Goal: Transaction & Acquisition: Obtain resource

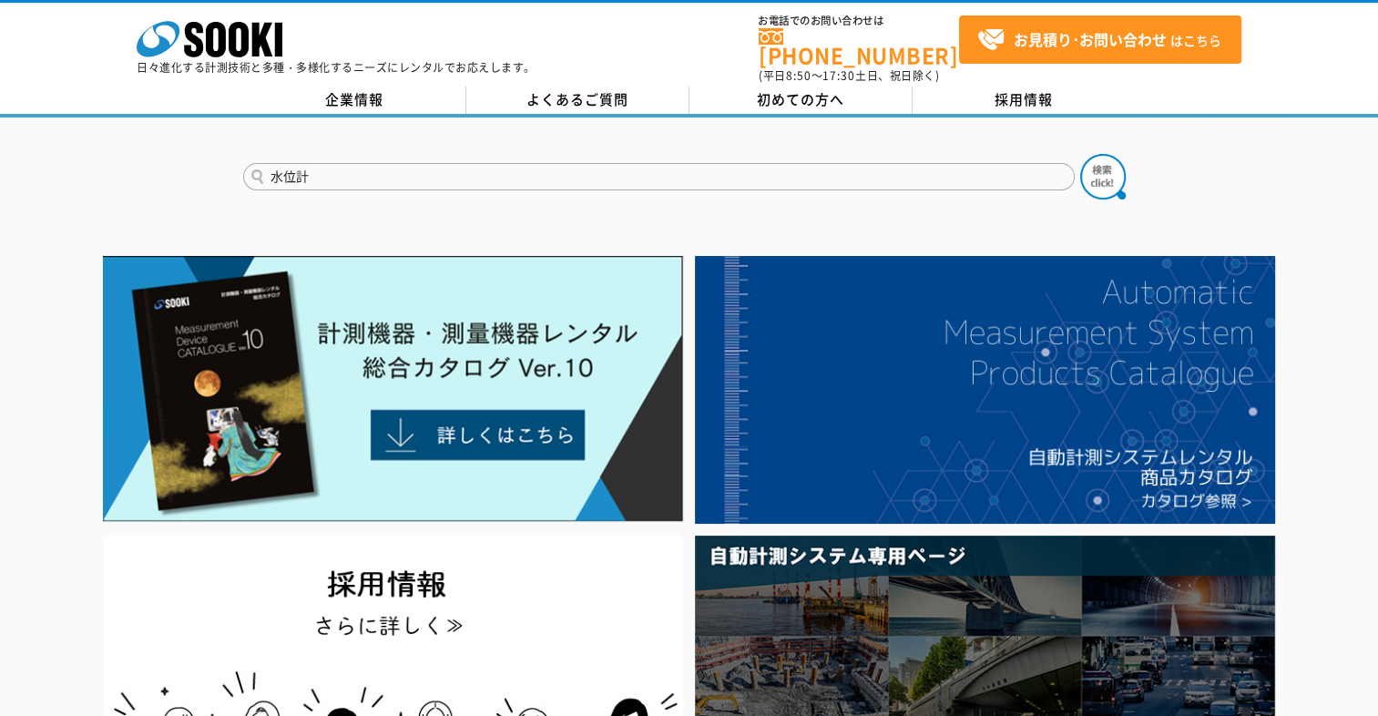
type input "水位計"
click at [1080, 154] on button at bounding box center [1103, 177] width 46 height 46
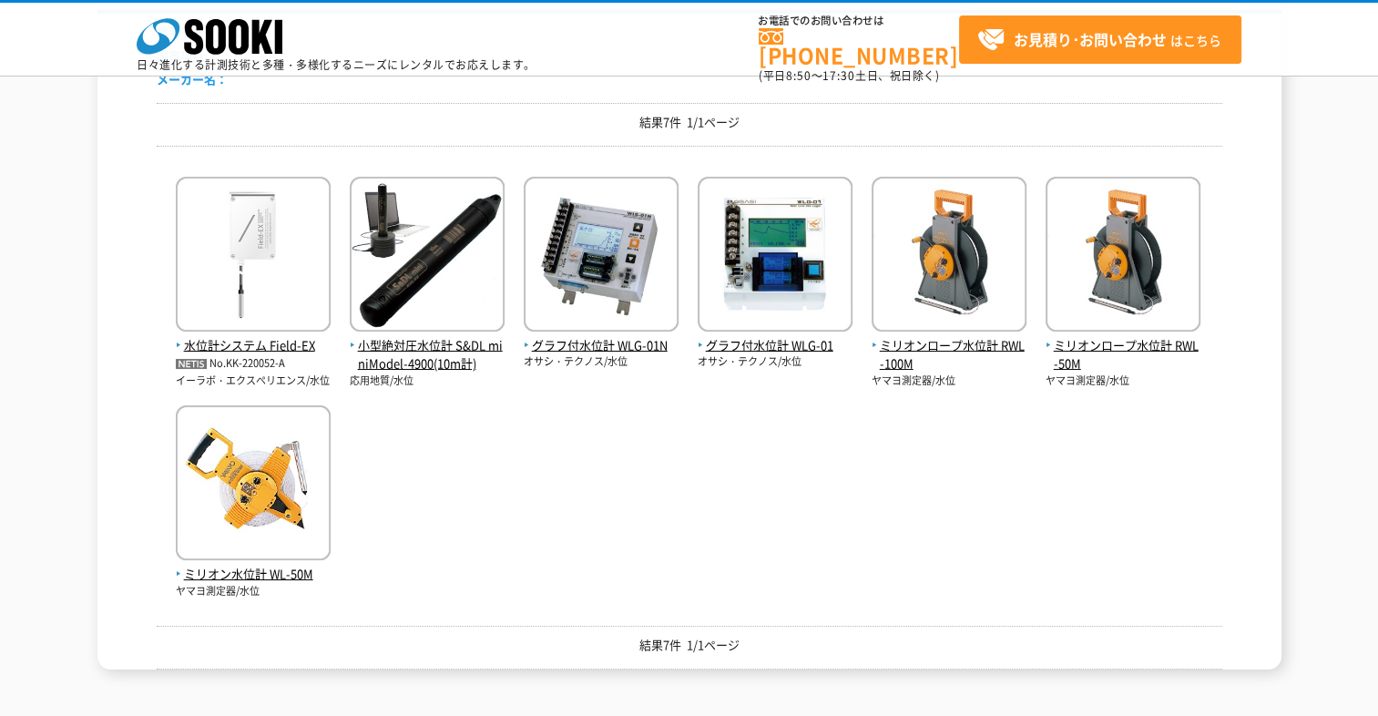
scroll to position [240, 0]
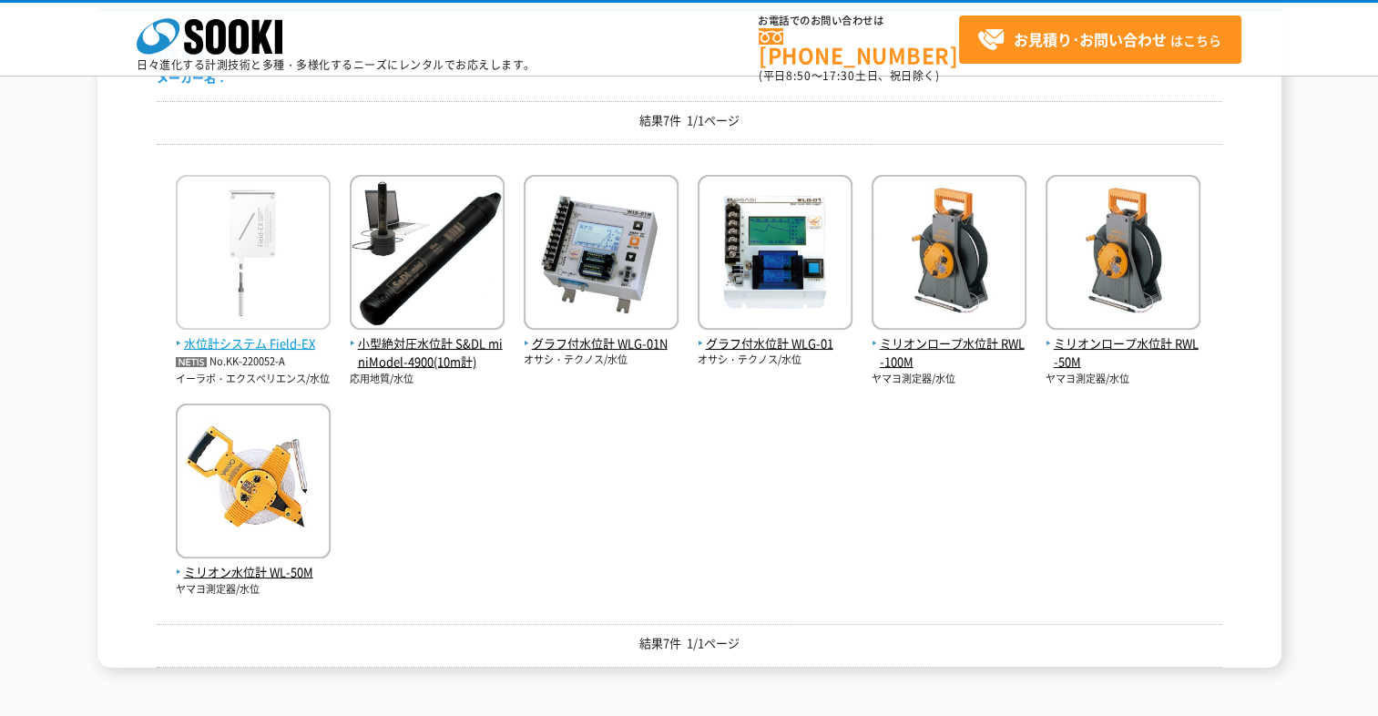
click at [232, 330] on img at bounding box center [253, 254] width 155 height 159
click at [237, 342] on span "水位計システム Field-EX" at bounding box center [253, 343] width 155 height 19
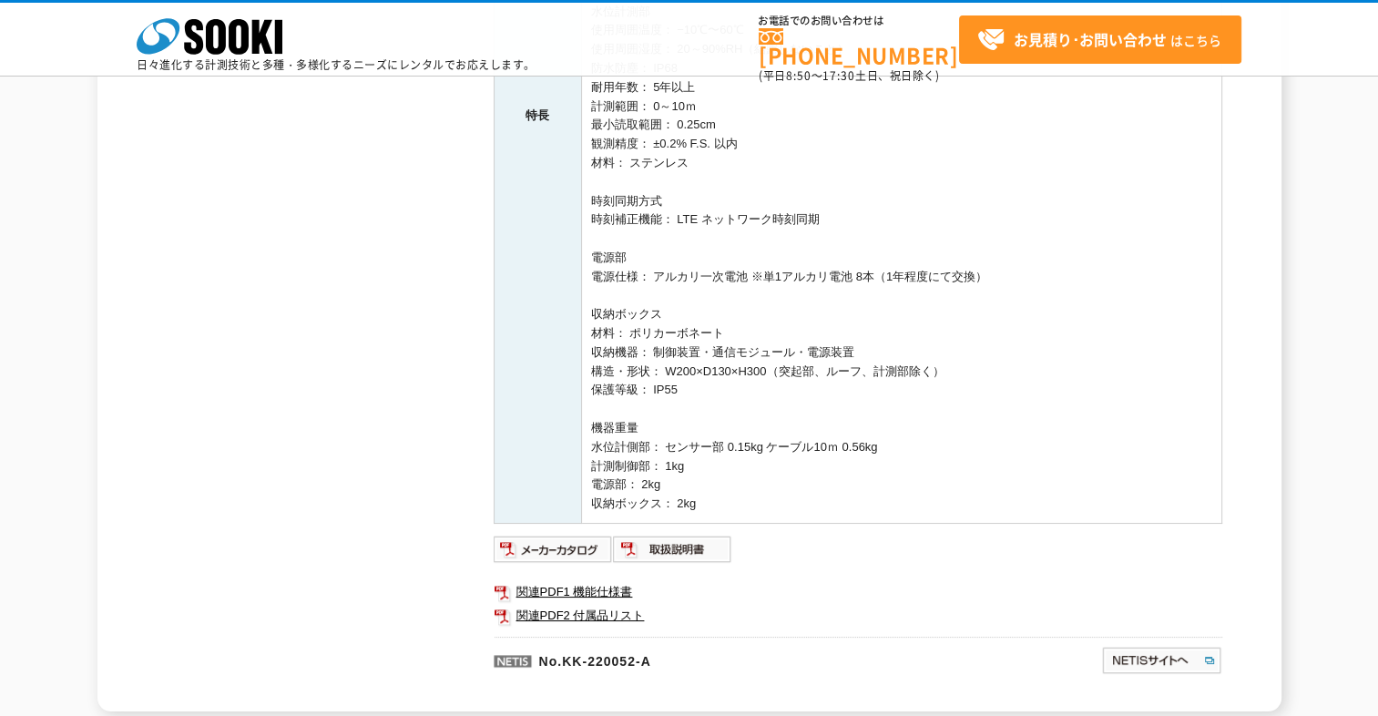
scroll to position [587, 0]
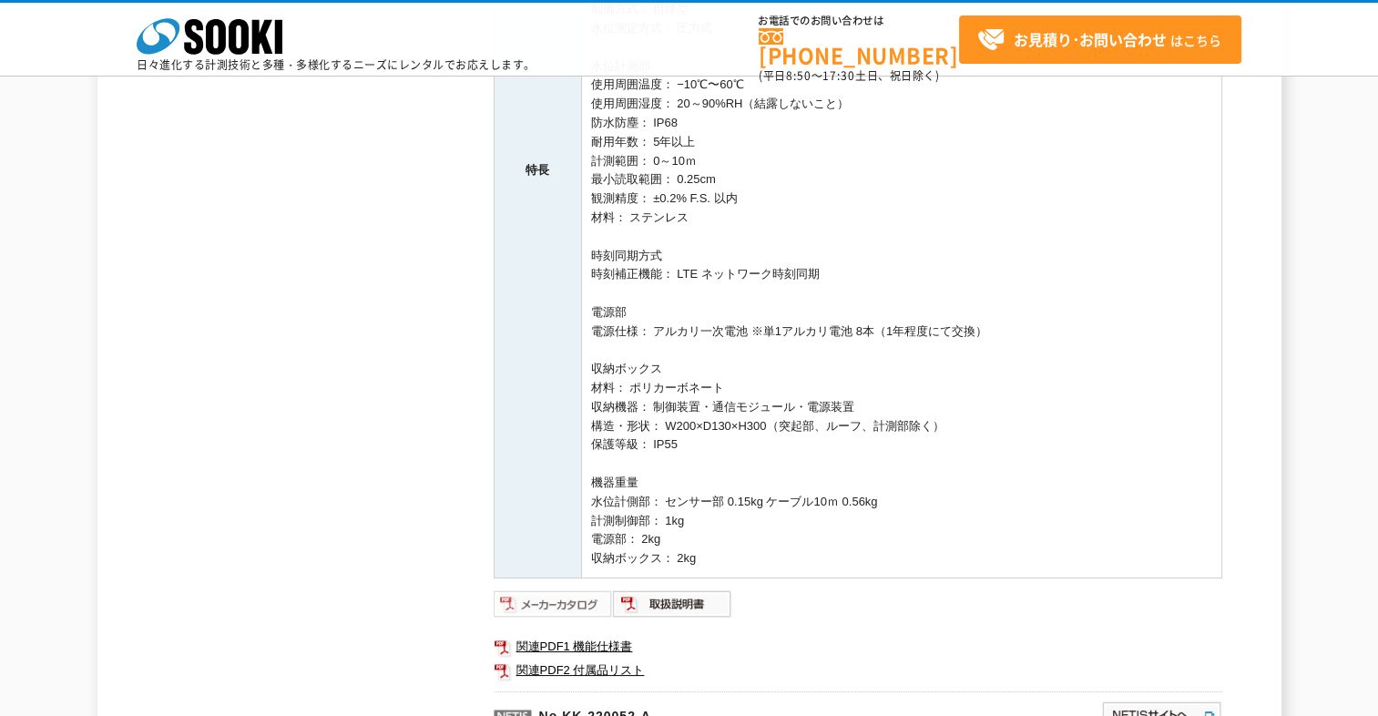
click at [567, 604] on img at bounding box center [553, 603] width 119 height 29
